Goal: Communication & Community: Share content

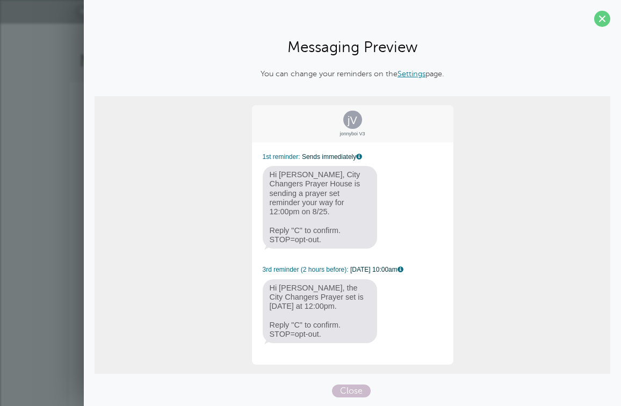
select select "24901"
click at [602, 20] on span at bounding box center [602, 19] width 16 height 16
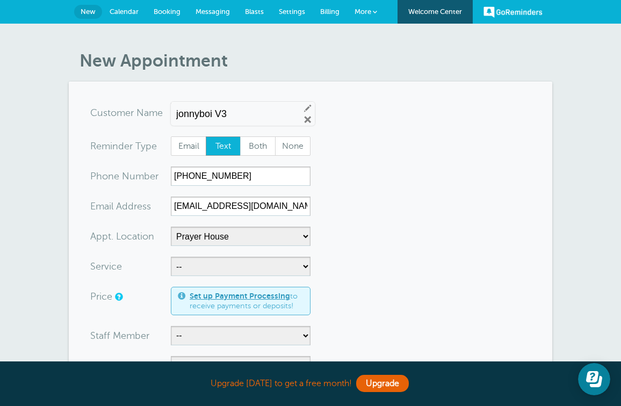
click at [249, 9] on span "Blasts" at bounding box center [254, 12] width 19 height 8
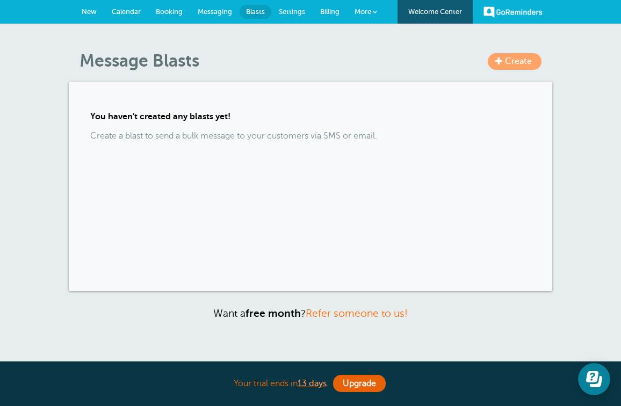
click at [492, 61] on link "Create" at bounding box center [515, 61] width 54 height 17
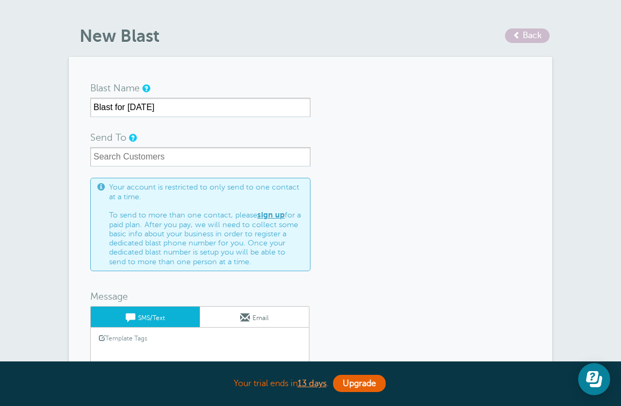
scroll to position [24, 0]
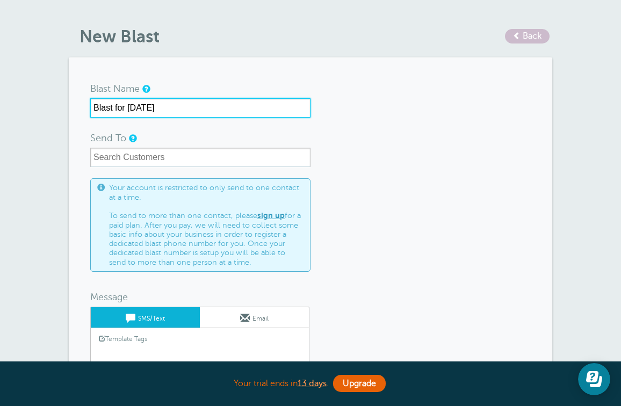
drag, startPoint x: 112, startPoint y: 108, endPoint x: 102, endPoint y: 103, distance: 12.0
click at [102, 103] on input "Blast for August 26, 2025" at bounding box center [200, 107] width 220 height 19
click at [103, 103] on input "Blast for August 26, 2025" at bounding box center [200, 107] width 220 height 19
click at [136, 108] on input "Prayer Reminder for August 26, 2025" at bounding box center [200, 107] width 220 height 19
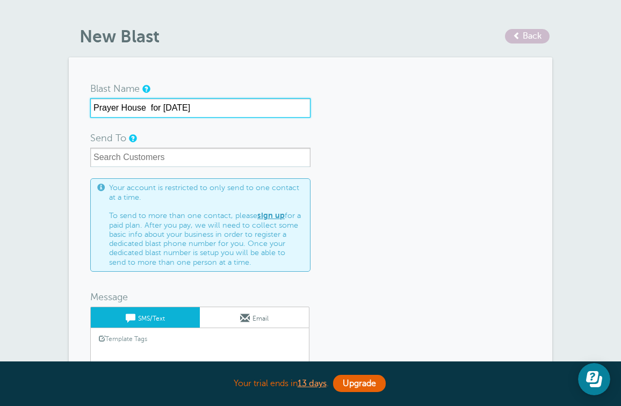
click at [135, 110] on input "Prayer House for August 26, 2025" at bounding box center [200, 107] width 220 height 19
drag, startPoint x: 271, startPoint y: 107, endPoint x: 305, endPoint y: 107, distance: 33.3
click at [305, 107] on input "Prayer Set reminder at Prayer Houze for August 26, 2025" at bounding box center [200, 107] width 220 height 19
click at [215, 109] on input "Prayer Set reminder at Prayer Houze for August 26, 2025" at bounding box center [200, 107] width 220 height 19
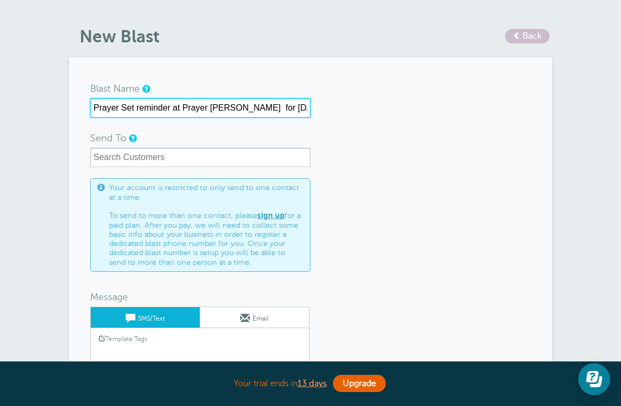
click at [235, 107] on input "Prayer Set reminder at Prayer Houze for August 26, 2025" at bounding box center [200, 107] width 220 height 19
drag, startPoint x: 257, startPoint y: 108, endPoint x: 264, endPoint y: 108, distance: 7.0
click at [264, 108] on input "Prayer Set reminder at Prayer Houze 8/27 26, 2025" at bounding box center [200, 107] width 220 height 19
click at [258, 110] on input "Prayer Set reminder at Prayer Houze 8/27 , 2025" at bounding box center [200, 107] width 220 height 19
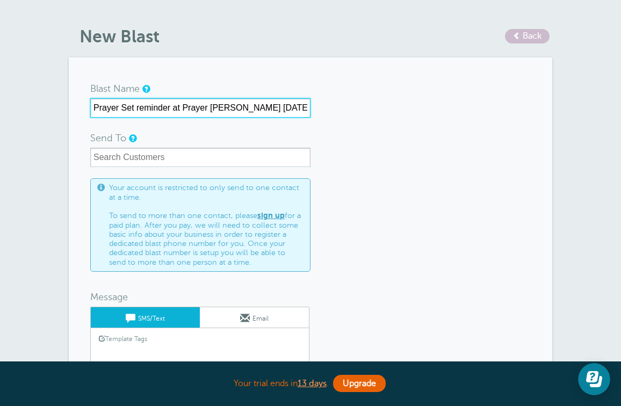
click at [228, 106] on input "Prayer Set reminder at Prayer Houze 8/27/ 2025" at bounding box center [200, 107] width 220 height 19
click at [178, 108] on input "Prayer Set reminder at Prayer House 8/27/ 2025" at bounding box center [200, 107] width 220 height 19
click at [260, 108] on input "Prayer Set reminder @ Prayer House 8/27/ 2025" at bounding box center [200, 107] width 220 height 19
click at [263, 108] on input "Prayer Set reminder @ Prayer House 8/27/ 2025" at bounding box center [200, 107] width 220 height 19
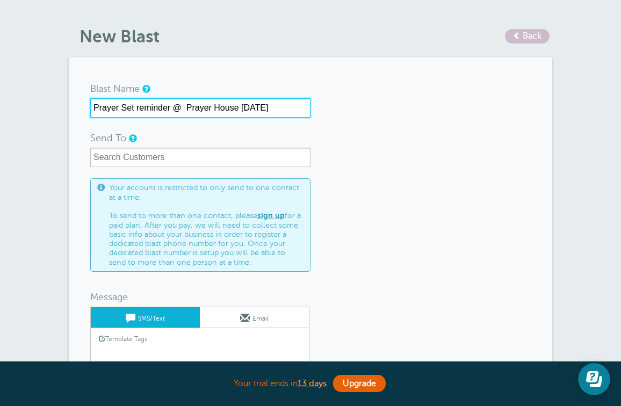
click at [179, 108] on input "Prayer Set reminder @ Prayer House 8/27/2025" at bounding box center [200, 107] width 220 height 19
click at [274, 110] on input "Prayer Set reminder Prayer House 8/27/2025" at bounding box center [200, 107] width 220 height 19
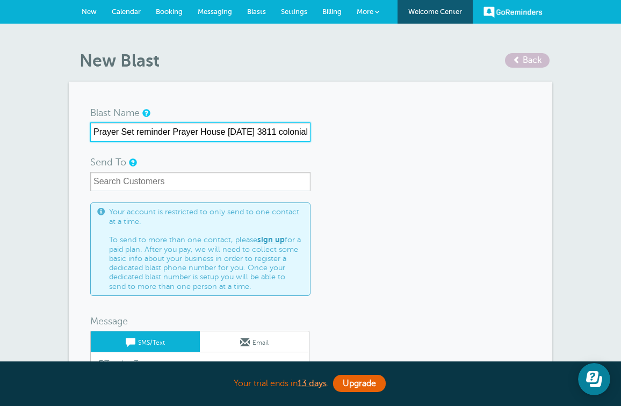
scroll to position [0, 0]
drag, startPoint x: 239, startPoint y: 133, endPoint x: 316, endPoint y: 133, distance: 76.8
click at [315, 133] on form "Blast Name Prayer Set reminder Prayer House 8/27/2025 3811 colonial Send To All…" at bounding box center [310, 324] width 440 height 442
click at [95, 132] on input "Prayer Set reminder Prayer House 8/27/2025" at bounding box center [200, 131] width 220 height 19
drag, startPoint x: 222, startPoint y: 132, endPoint x: 272, endPoint y: 135, distance: 50.1
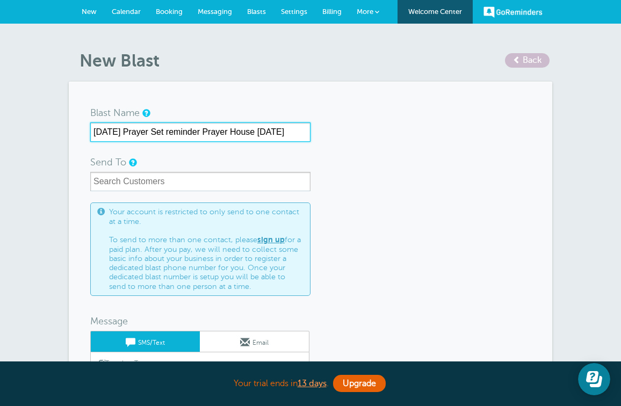
click at [272, 135] on input "Wednesday Prayer Set reminder Prayer House 8/27/2025" at bounding box center [200, 131] width 220 height 19
click at [117, 133] on input "Wednesday Prayer Set reminder 8/27/2025" at bounding box center [200, 131] width 220 height 19
click at [143, 134] on input "Prayer House 12-1pm Prayer Set reminder 8/27/2025" at bounding box center [200, 131] width 220 height 19
click at [144, 133] on input "Prayer House 12-1pm Prayer Set reminder 8/27/2025" at bounding box center [200, 131] width 220 height 19
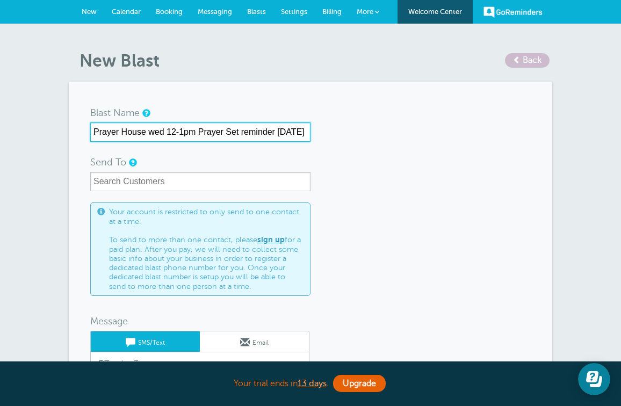
click at [155, 129] on input "Prayer House wed 12-1pm Prayer Set reminder 8/27/2025" at bounding box center [200, 131] width 220 height 19
click at [163, 133] on input "Prayer House Wd 12-1pm Prayer Set reminder 8/27/2025" at bounding box center [200, 131] width 220 height 19
drag, startPoint x: 282, startPoint y: 133, endPoint x: 315, endPoint y: 134, distance: 33.3
click at [315, 134] on form "Blast Name Prayer House WED 12-1pm Prayer Set reminder 8/27/2025 Send To All Cu…" at bounding box center [310, 324] width 440 height 442
type input "Prayer House WED 12-1pm Prayer Set reminder"
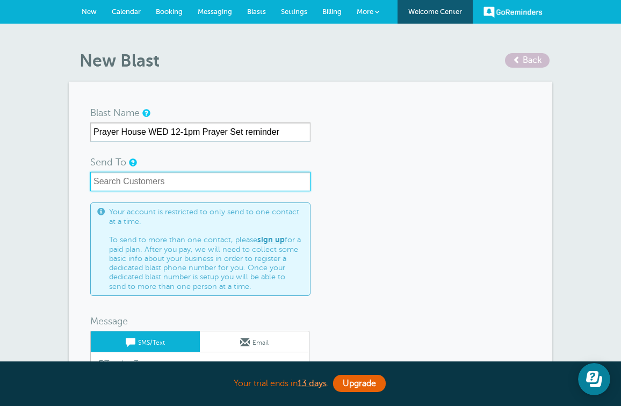
click at [195, 176] on input "text" at bounding box center [200, 181] width 220 height 19
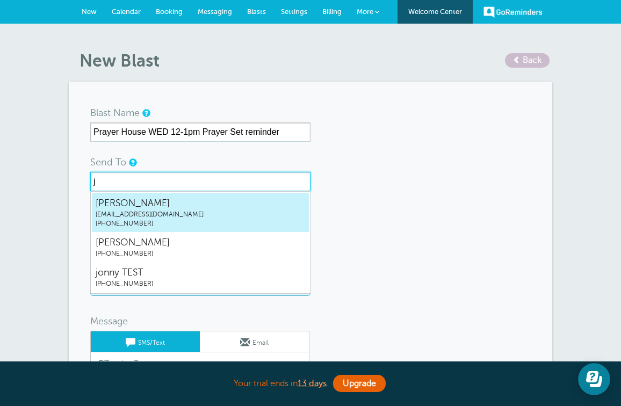
type input "jo"
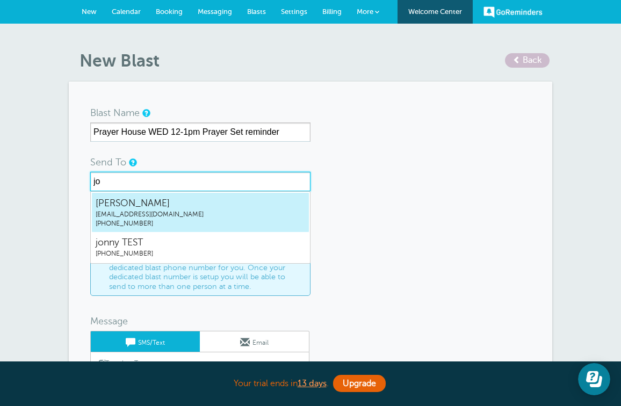
click at [166, 214] on span "jonr00@att.net" at bounding box center [200, 214] width 209 height 9
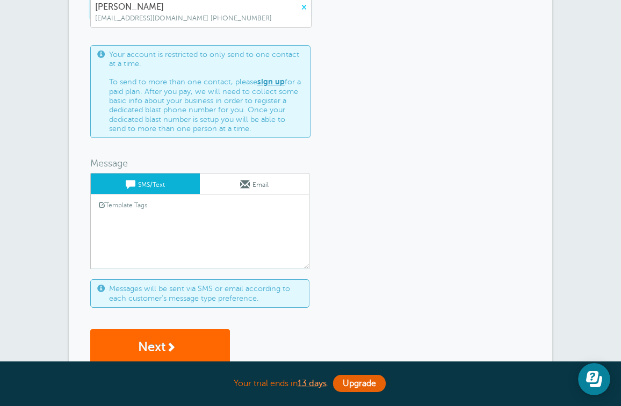
scroll to position [191, 0]
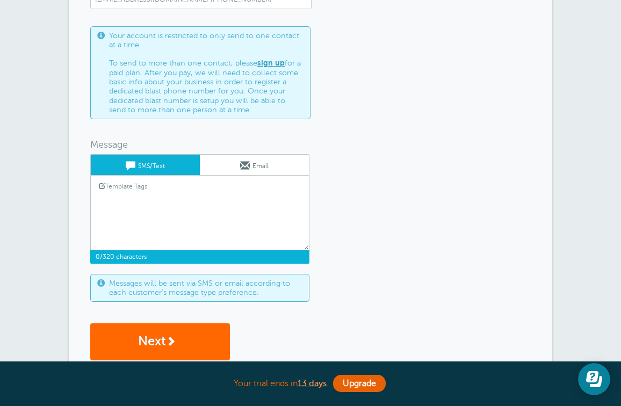
click at [211, 206] on textarea at bounding box center [199, 224] width 219 height 54
click at [129, 184] on link "Template Tags" at bounding box center [123, 186] width 64 height 21
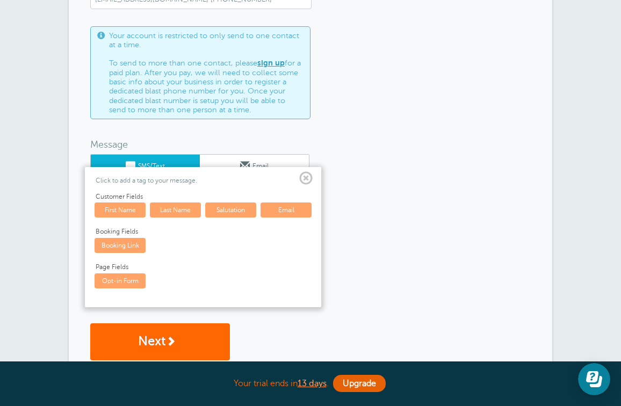
click at [375, 192] on form "Blast Name Prayer House WED 12-1pm Prayer Set reminder Send To All Customers Cu…" at bounding box center [310, 147] width 440 height 470
click at [303, 178] on span at bounding box center [305, 178] width 13 height 13
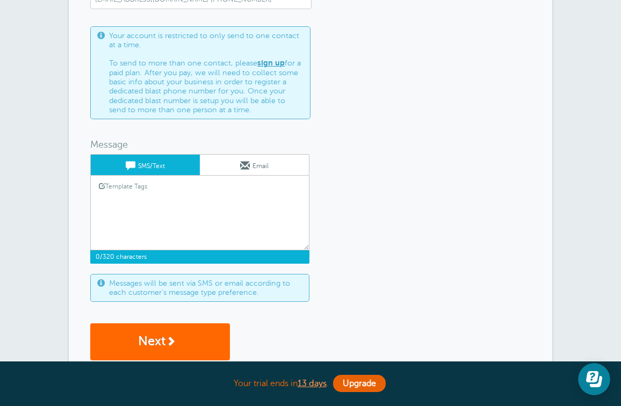
click at [179, 202] on textarea at bounding box center [199, 224] width 219 height 54
type textarea "H"
click at [144, 185] on link "Template Tags" at bounding box center [123, 186] width 64 height 21
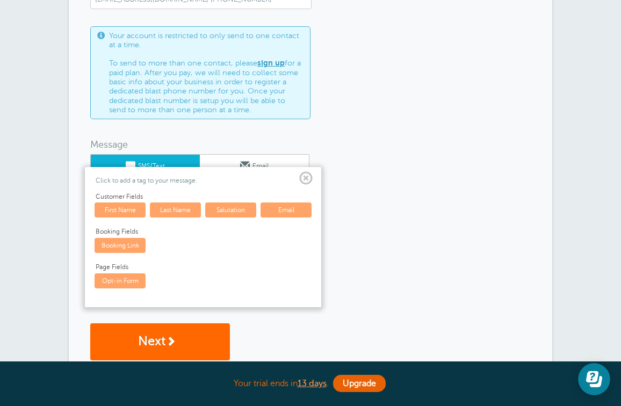
click at [123, 207] on link "First Name" at bounding box center [120, 209] width 51 height 15
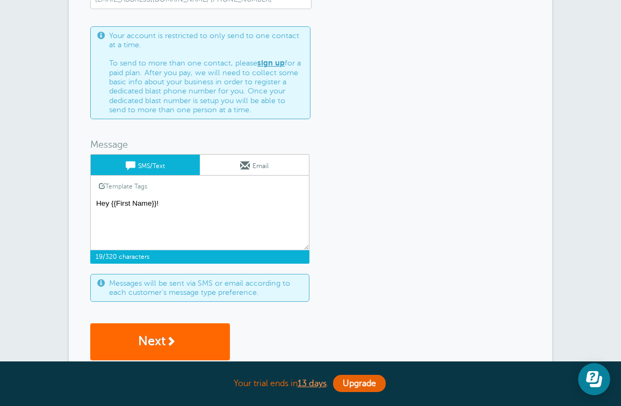
drag, startPoint x: 598, startPoint y: 66, endPoint x: 466, endPoint y: 50, distance: 133.0
click at [466, 50] on form "Blast Name Prayer House WED 12-1pm Prayer Set reminder Send To All Customers Cu…" at bounding box center [310, 147] width 440 height 470
click at [207, 205] on textarea "Hey {{First Name}}!" at bounding box center [199, 224] width 219 height 54
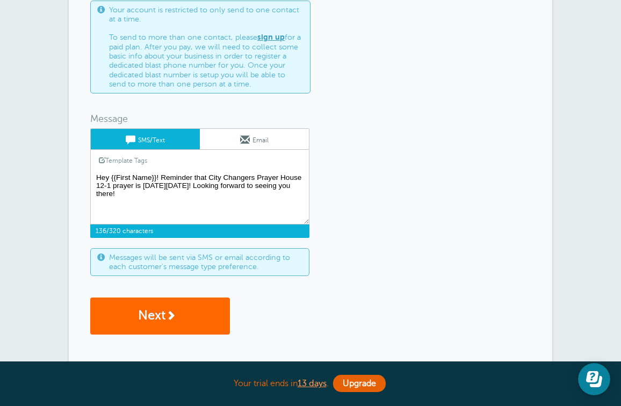
scroll to position [219, 0]
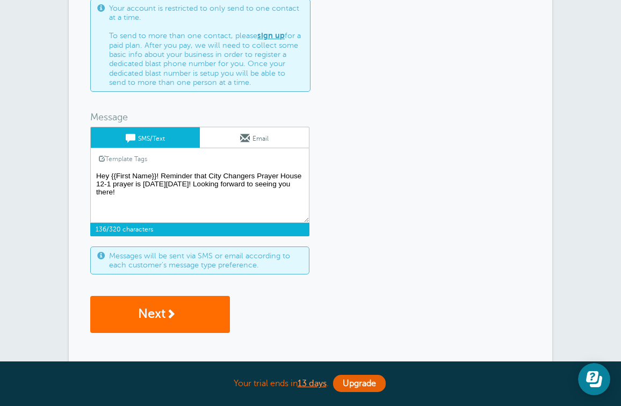
click at [208, 309] on link "Next" at bounding box center [160, 314] width 140 height 37
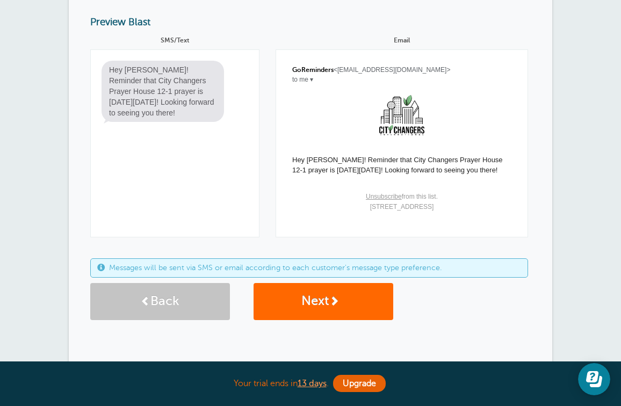
click at [154, 289] on link "Back" at bounding box center [160, 301] width 140 height 37
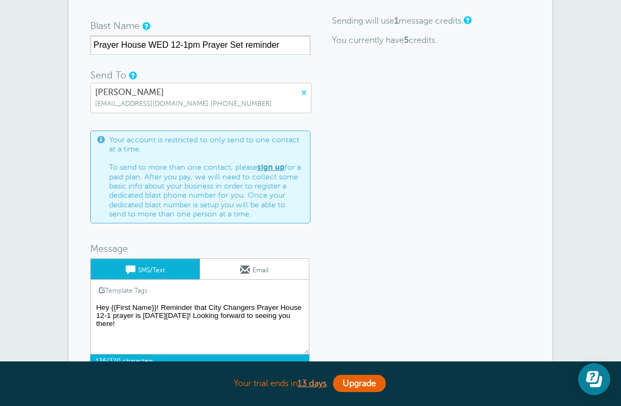
click at [136, 316] on textarea "Hey {{First Name}}! Reminder that City Changers Prayer House 12-1 prayer is [DA…" at bounding box center [199, 328] width 219 height 54
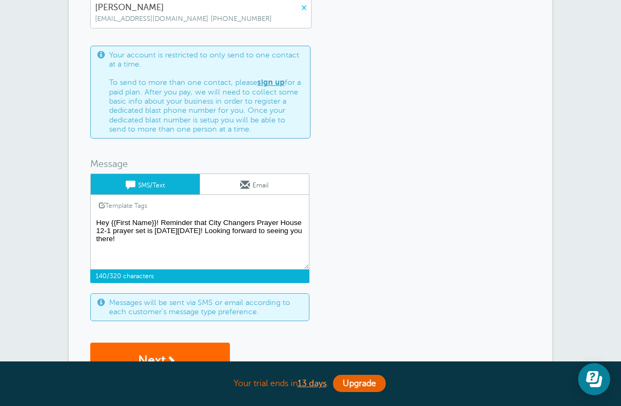
scroll to position [179, 0]
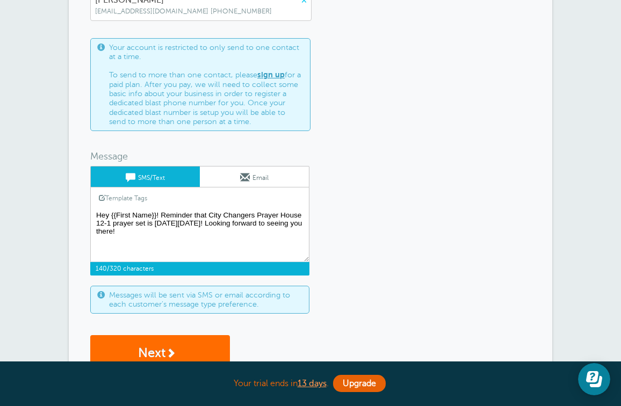
click at [194, 342] on link "Next" at bounding box center [160, 353] width 140 height 37
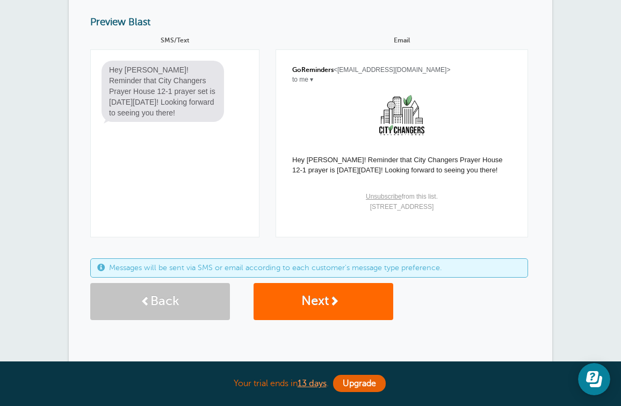
click at [192, 292] on link "Back" at bounding box center [160, 301] width 140 height 37
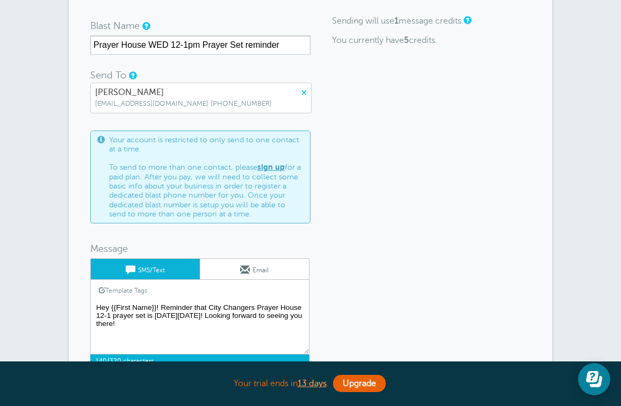
click at [111, 316] on textarea "Hey {{First Name}}! Reminder that City Changers Prayer House 12-1 prayer set is…" at bounding box center [199, 328] width 219 height 54
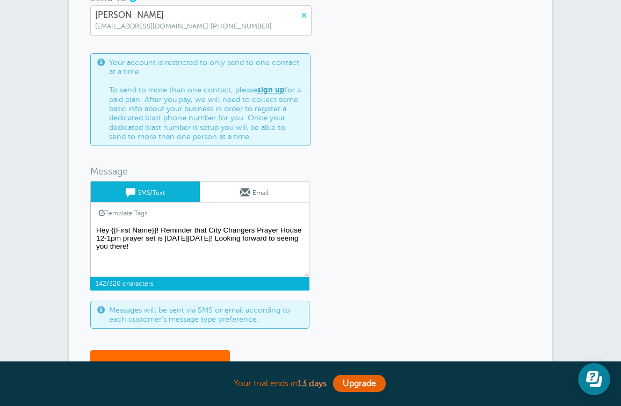
click at [146, 351] on link "Next" at bounding box center [160, 368] width 140 height 37
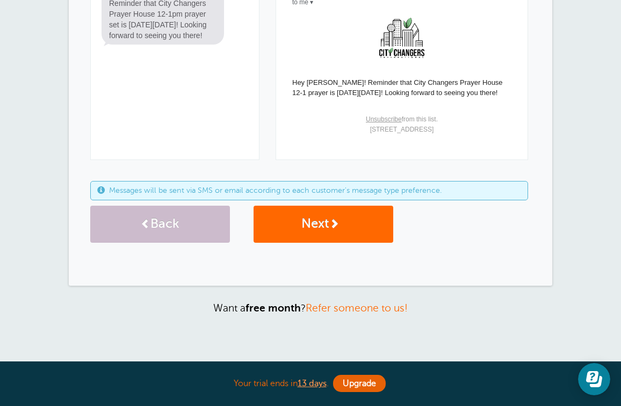
scroll to position [87, 0]
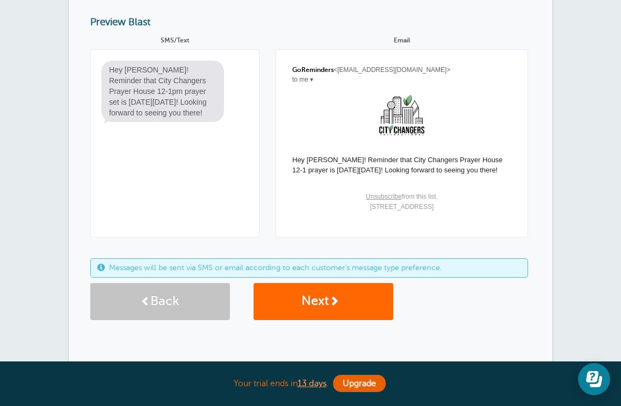
click at [186, 308] on link "Back" at bounding box center [160, 301] width 140 height 37
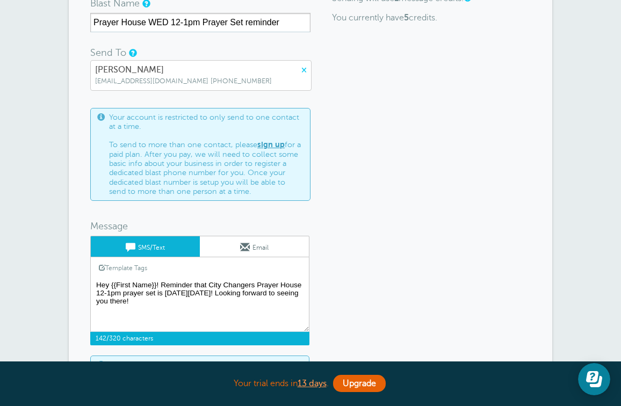
scroll to position [124, 0]
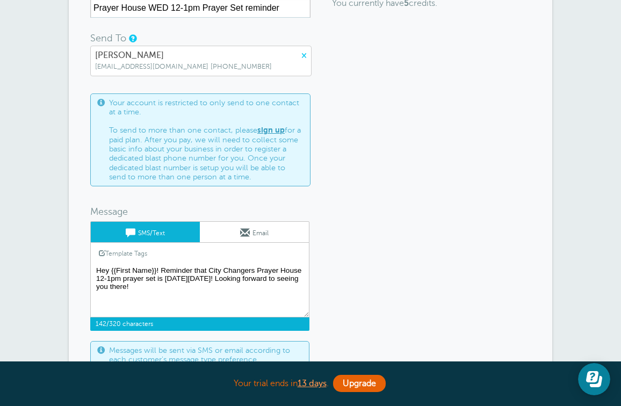
click at [197, 287] on textarea "Hey {{First Name}}! Reminder that City Changers Prayer House 12-1pm prayer set …" at bounding box center [199, 291] width 219 height 54
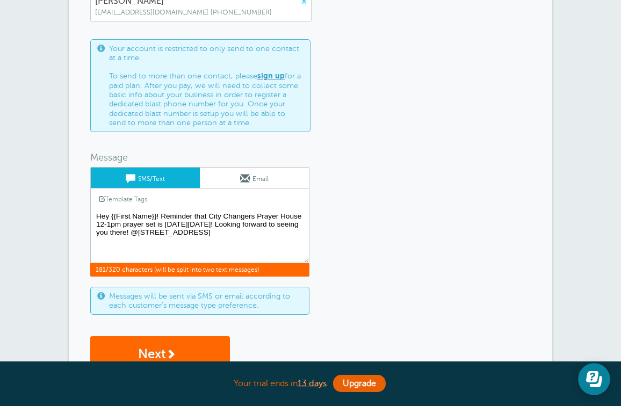
scroll to position [181, 0]
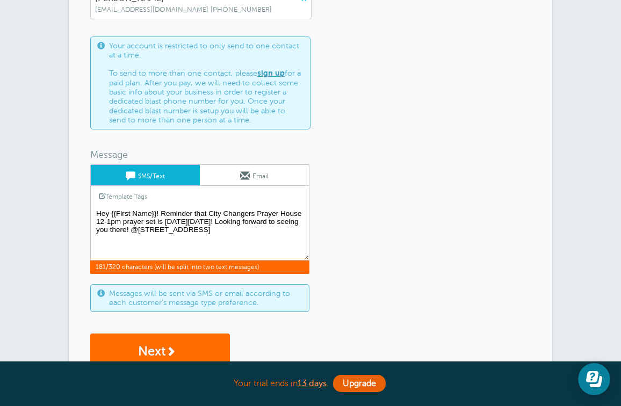
click at [158, 341] on link "Next" at bounding box center [160, 352] width 140 height 37
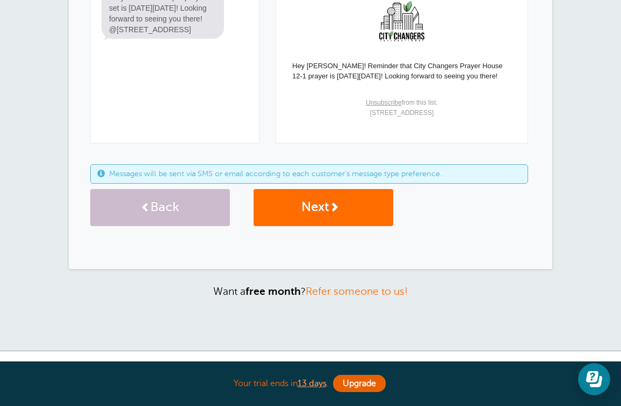
scroll to position [87, 0]
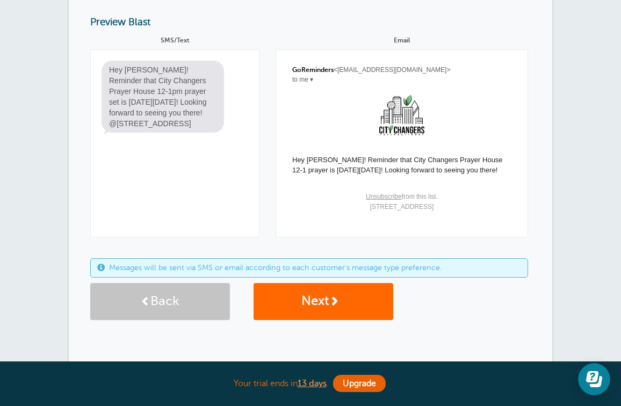
click at [180, 291] on link "Back" at bounding box center [160, 301] width 140 height 37
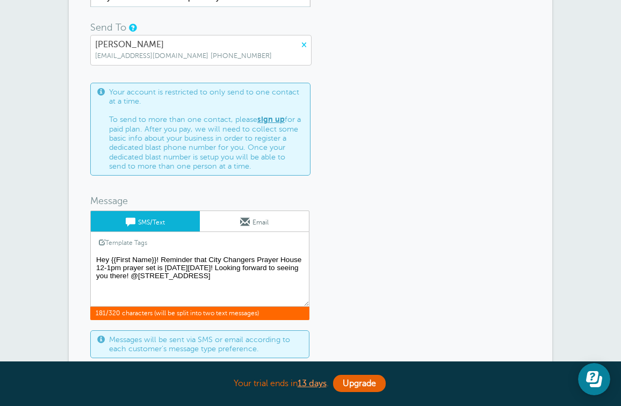
scroll to position [136, 0]
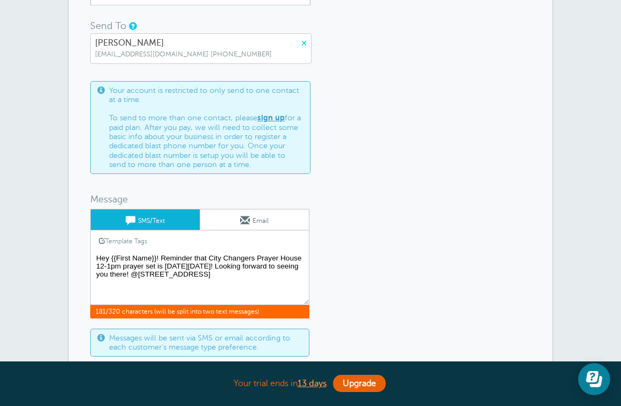
click at [190, 275] on textarea "Hey {{First Name}}! Reminder that City Changers Prayer House 12-1pm prayer set …" at bounding box center [199, 278] width 219 height 54
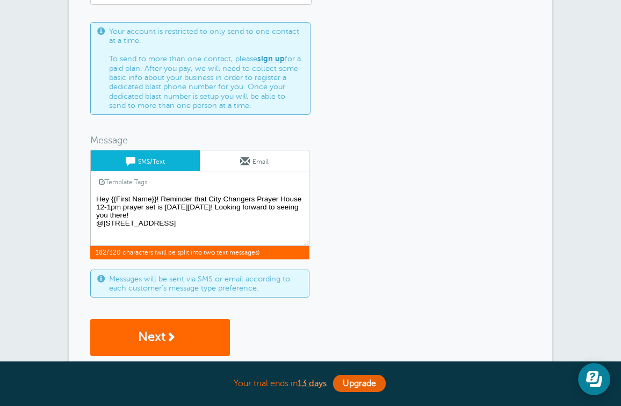
scroll to position [208, 0]
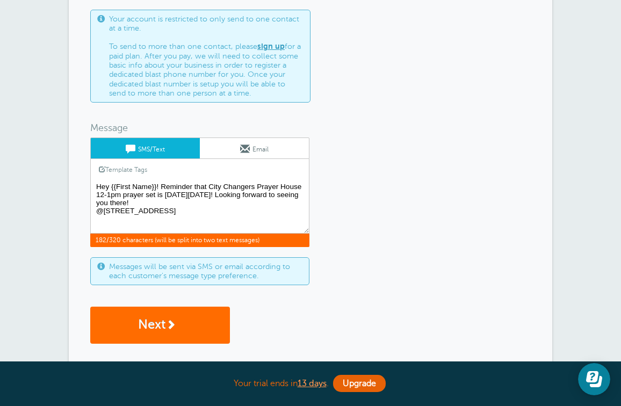
type textarea "Hey {{First Name}}! Reminder that City Changers Prayer House 12-1pm prayer set …"
click at [173, 322] on span at bounding box center [171, 325] width 10 height 10
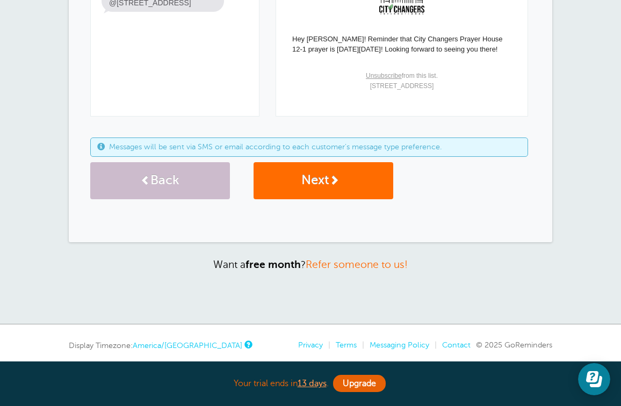
scroll to position [87, 0]
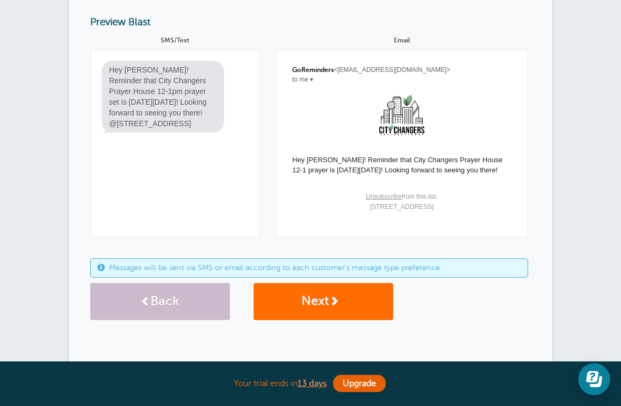
click at [314, 295] on link "Next" at bounding box center [324, 301] width 140 height 37
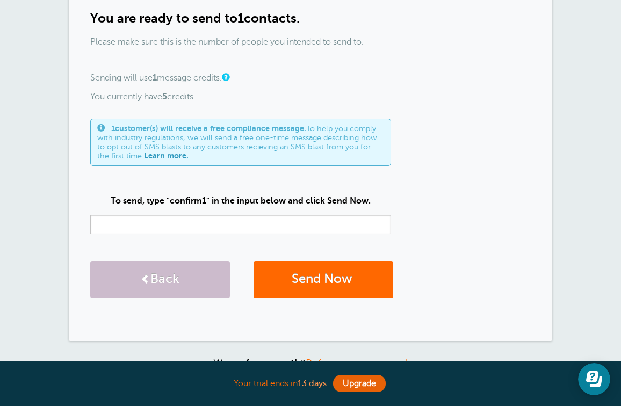
scroll to position [105, 0]
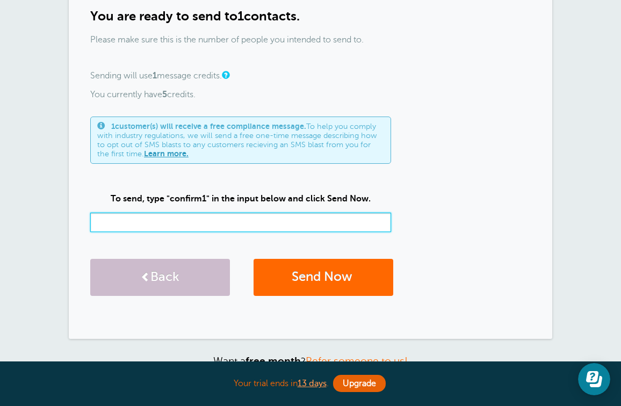
click at [307, 226] on input "text" at bounding box center [240, 222] width 301 height 19
type input "confirm 1"
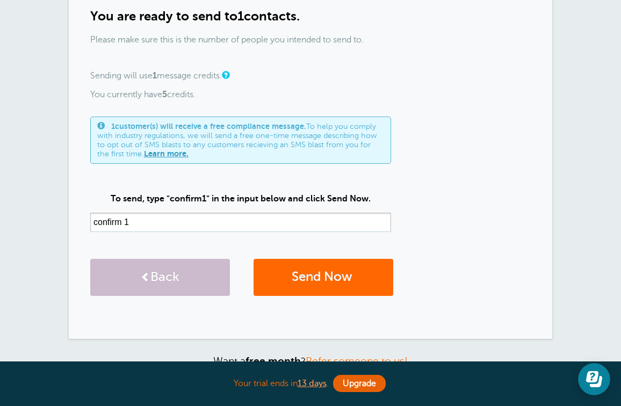
click at [448, 214] on div "1 customer(s) will receive a free compliance message. To help you comply with i…" at bounding box center [310, 212] width 440 height 190
click at [338, 279] on button "Send Now" at bounding box center [324, 277] width 140 height 37
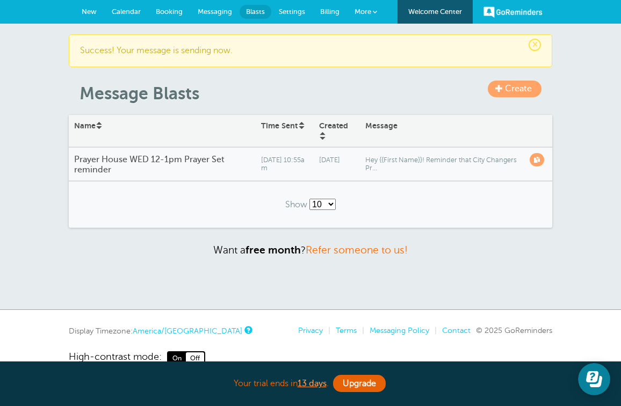
click at [397, 154] on div "Hey {{First Name}}! Reminder that City Changers Pr..." at bounding box center [442, 164] width 164 height 27
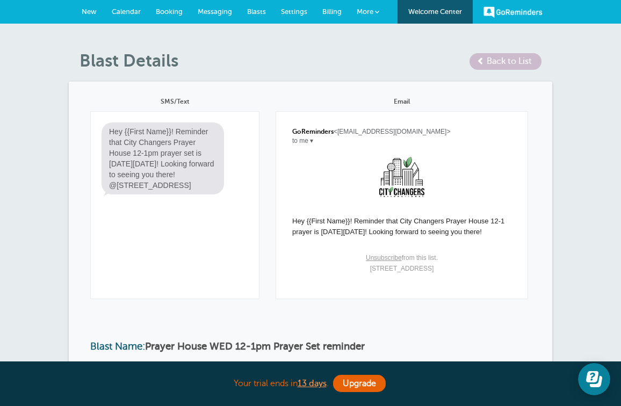
click at [475, 61] on link "Back to List" at bounding box center [505, 61] width 72 height 17
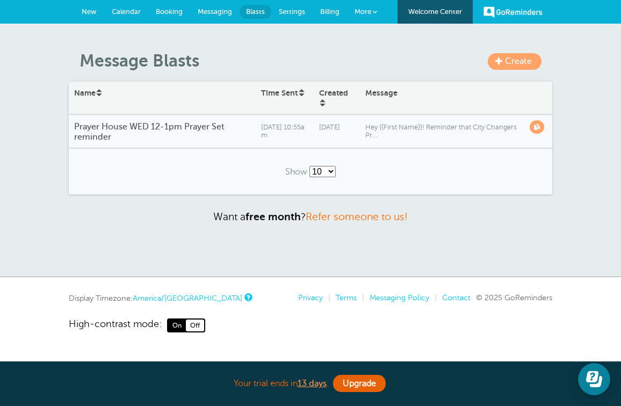
click at [448, 125] on span "Hey {{First Name}}! Reminder that City Changers Pr..." at bounding box center [442, 132] width 154 height 17
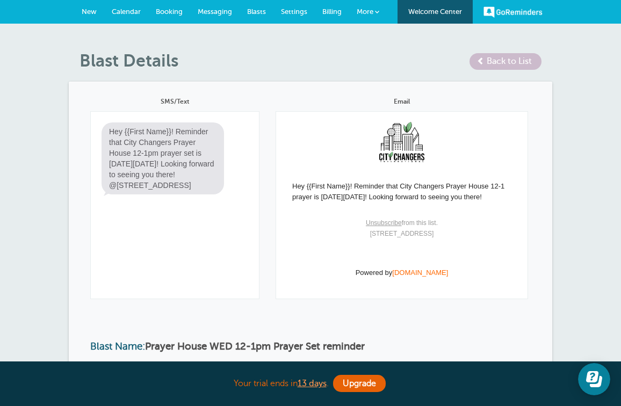
scroll to position [43, 0]
click at [475, 62] on link "Back to List" at bounding box center [505, 61] width 72 height 17
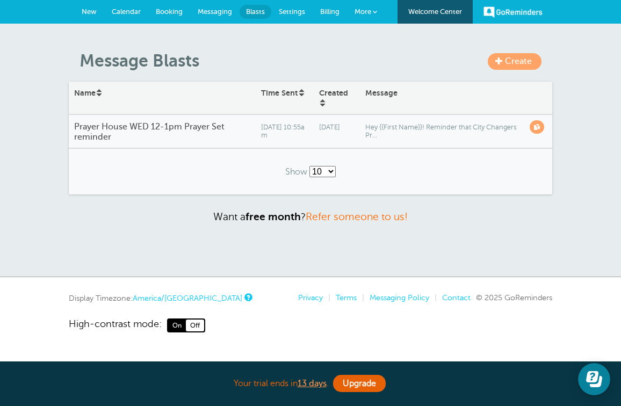
click at [401, 124] on span "Hey {{First Name}}! Reminder that City Changers Pr..." at bounding box center [442, 132] width 154 height 17
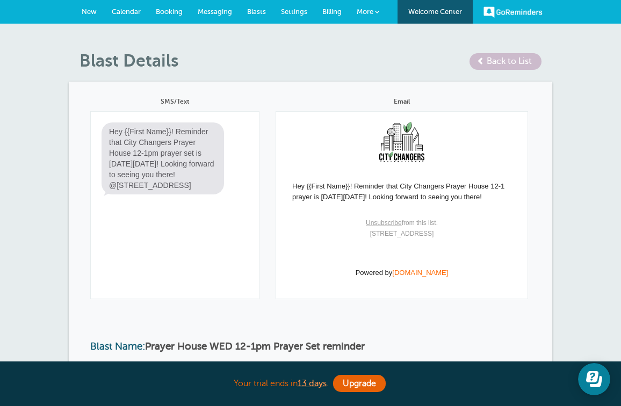
click at [477, 60] on span at bounding box center [481, 61] width 8 height 8
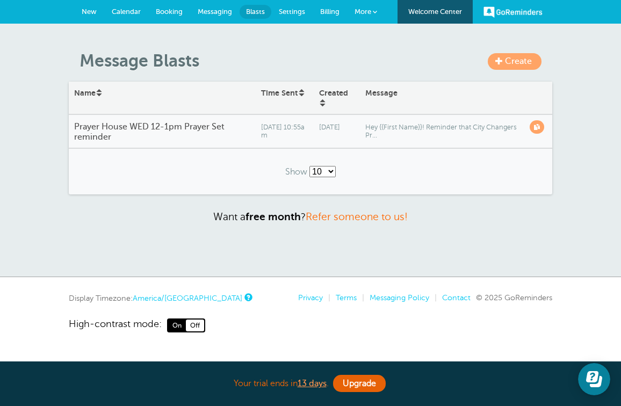
click at [276, 93] on link "Time Sent" at bounding box center [283, 93] width 44 height 9
click at [274, 125] on span "[DATE] 10:55am" at bounding box center [284, 132] width 47 height 17
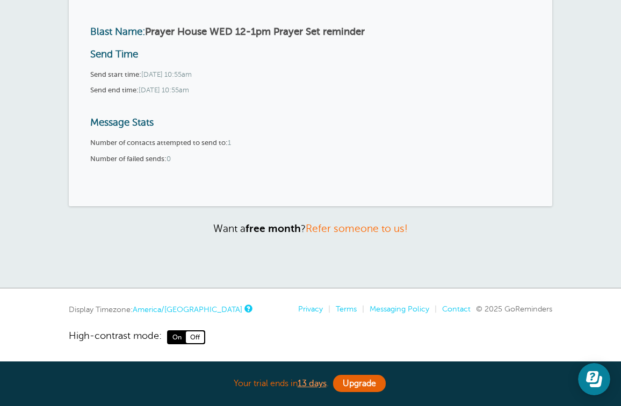
scroll to position [314, 0]
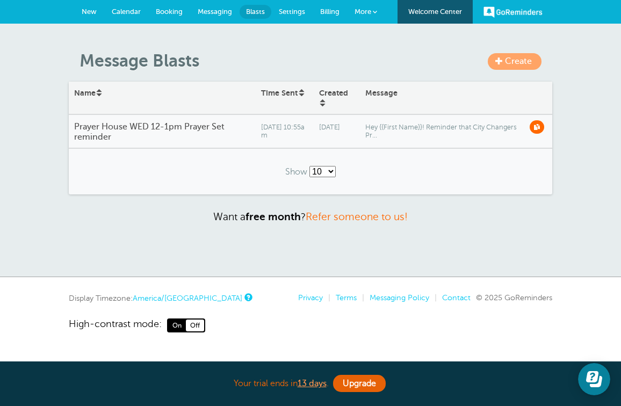
click at [538, 125] on span at bounding box center [537, 127] width 6 height 6
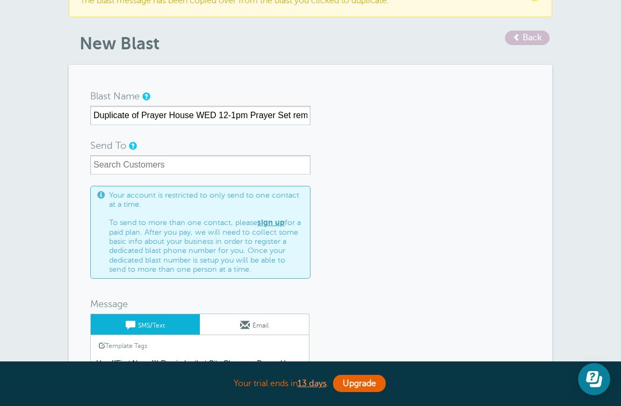
scroll to position [49, 0]
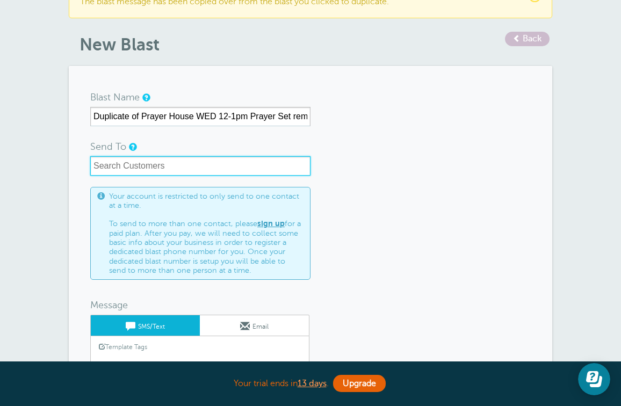
click at [287, 162] on input "text" at bounding box center [200, 165] width 220 height 19
type input "prayer"
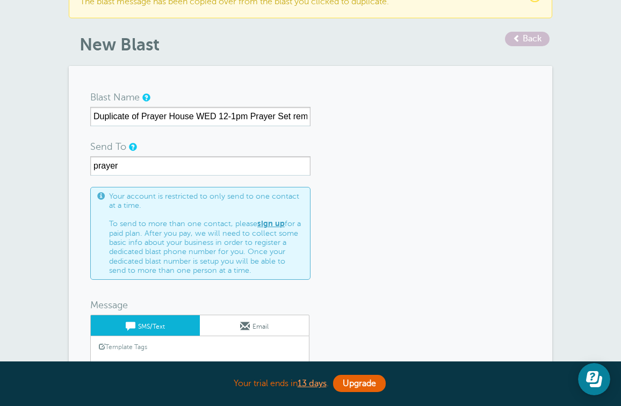
click at [410, 141] on form "Blast Name Duplicate of Prayer House WED 12-1pm Prayer Set reminder Send To All…" at bounding box center [310, 309] width 440 height 442
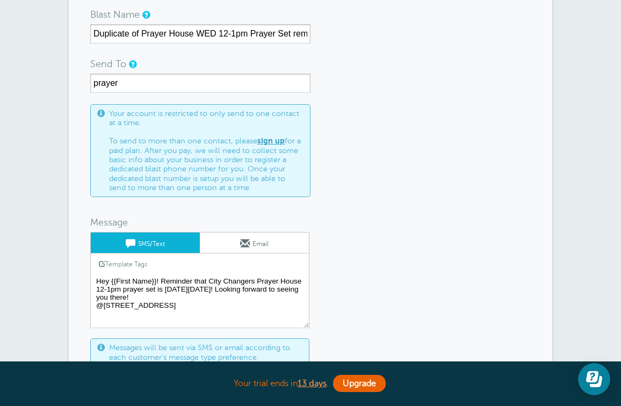
scroll to position [133, 0]
